Goal: Task Accomplishment & Management: Use online tool/utility

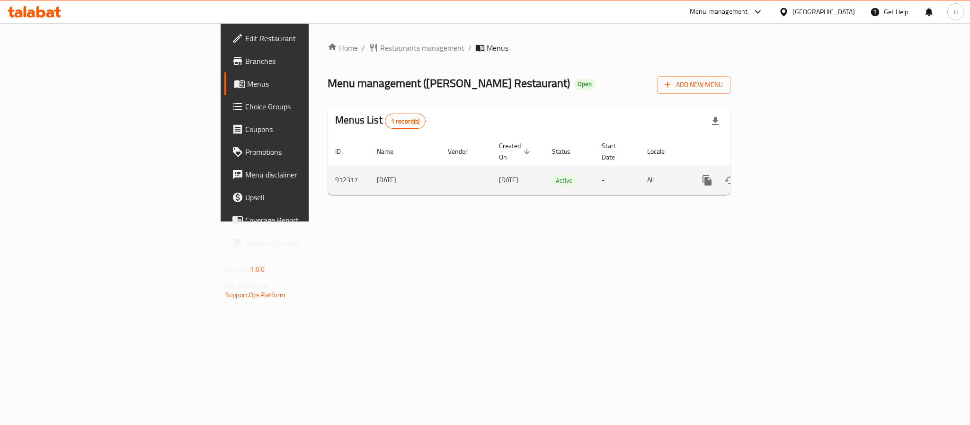
click at [787, 172] on link "enhanced table" at bounding box center [775, 180] width 23 height 23
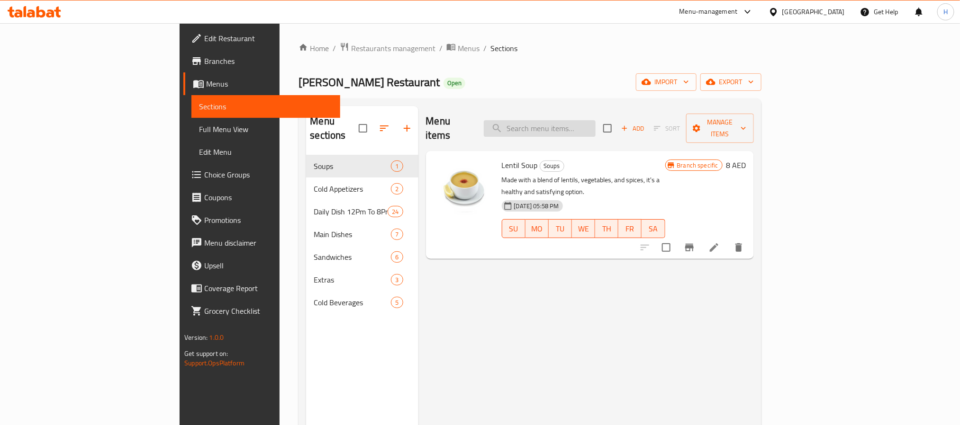
click at [595, 120] on input "search" at bounding box center [540, 128] width 112 height 17
paste input "Mixed Vegetable Stew With Meat"
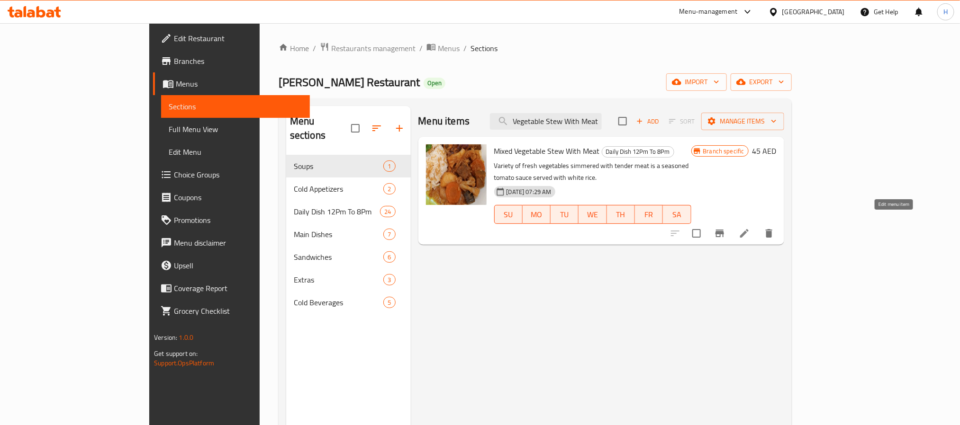
type input "Mixed Vegetable Stew With Meat"
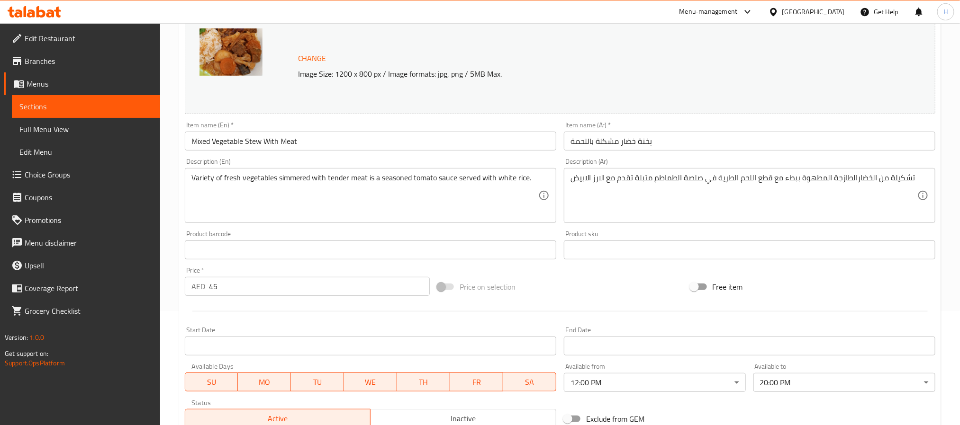
scroll to position [185, 0]
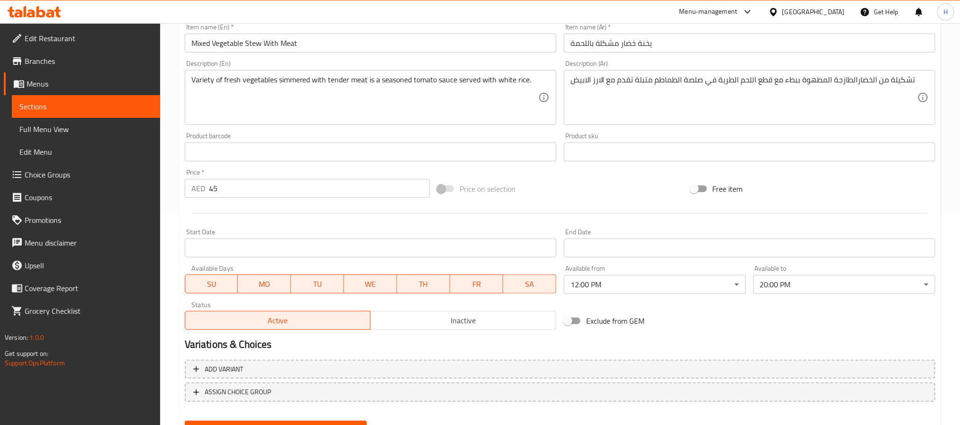
scroll to position [256, 0]
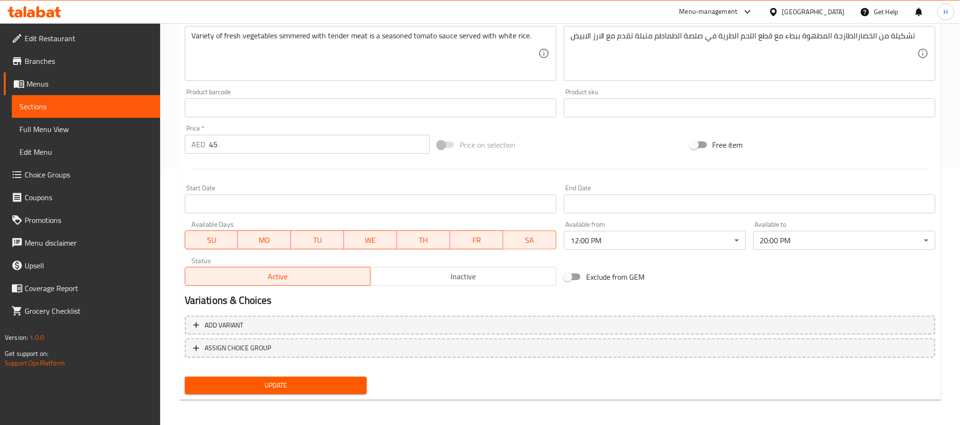
click at [58, 63] on span "Branches" at bounding box center [89, 60] width 128 height 11
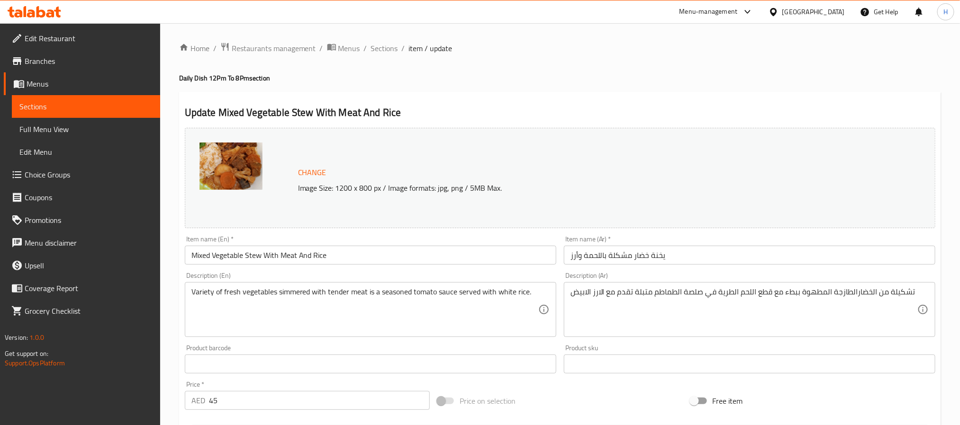
click at [741, 10] on div at bounding box center [745, 11] width 16 height 11
click at [790, 11] on div "[GEOGRAPHIC_DATA]" at bounding box center [813, 12] width 63 height 10
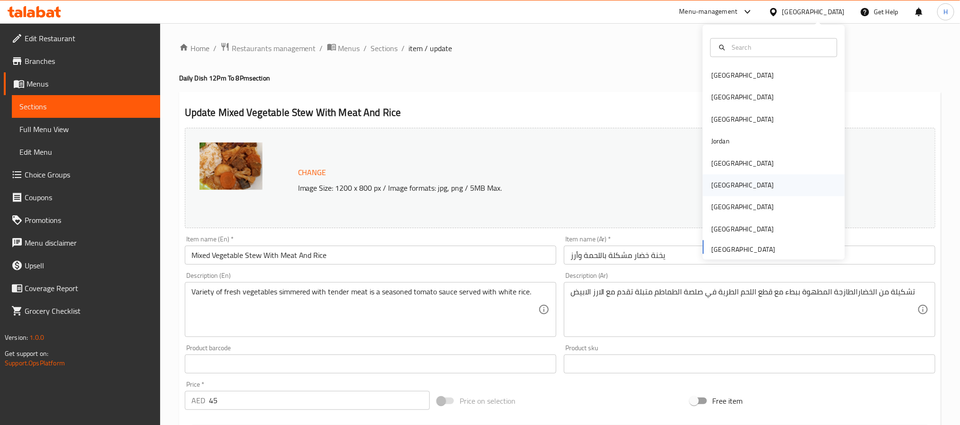
click at [721, 180] on div "Oman" at bounding box center [742, 186] width 78 height 22
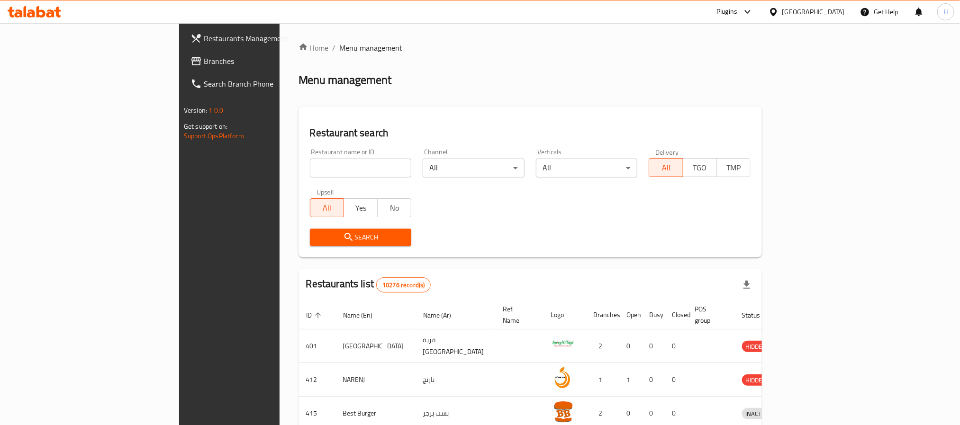
click at [737, 9] on div "Plugins" at bounding box center [726, 11] width 21 height 11
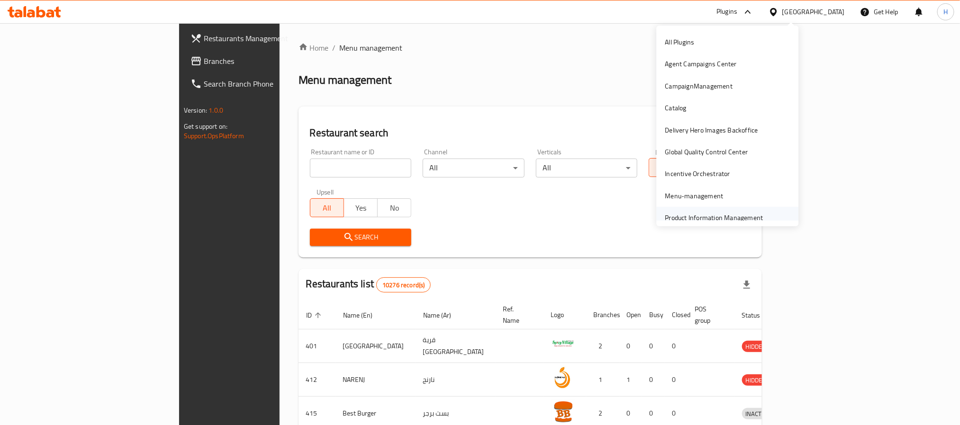
click at [692, 218] on div "Product Information Management" at bounding box center [714, 218] width 98 height 10
